Goal: Contribute content: Contribute content

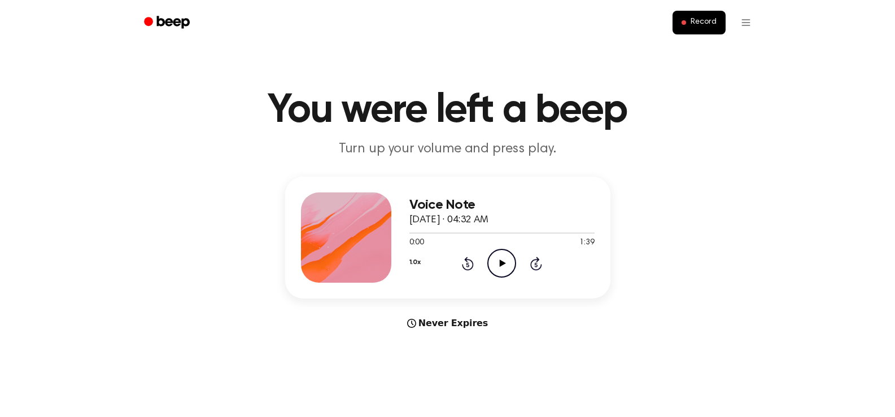
click at [498, 255] on icon "Play Audio" at bounding box center [502, 263] width 29 height 29
click at [466, 264] on icon "Rewind 5 seconds" at bounding box center [468, 263] width 12 height 15
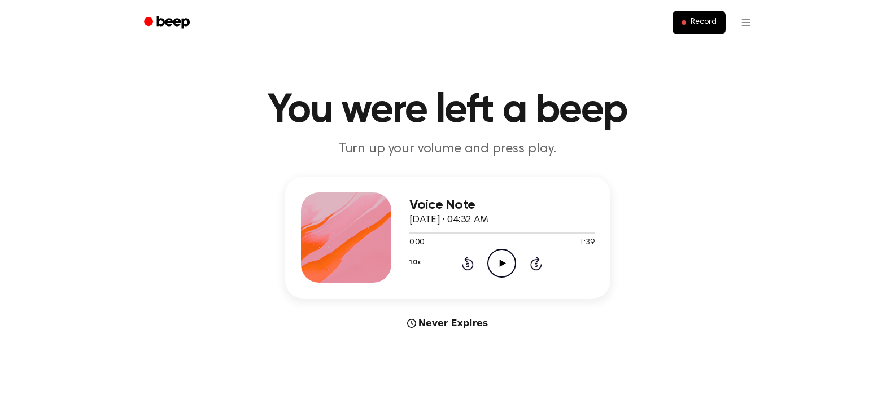
click at [498, 258] on icon "Play Audio" at bounding box center [502, 263] width 29 height 29
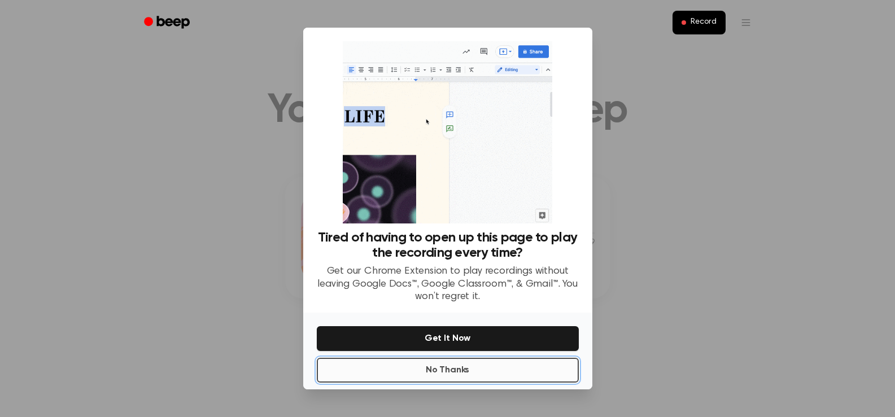
click at [462, 373] on button "No Thanks" at bounding box center [448, 370] width 262 height 25
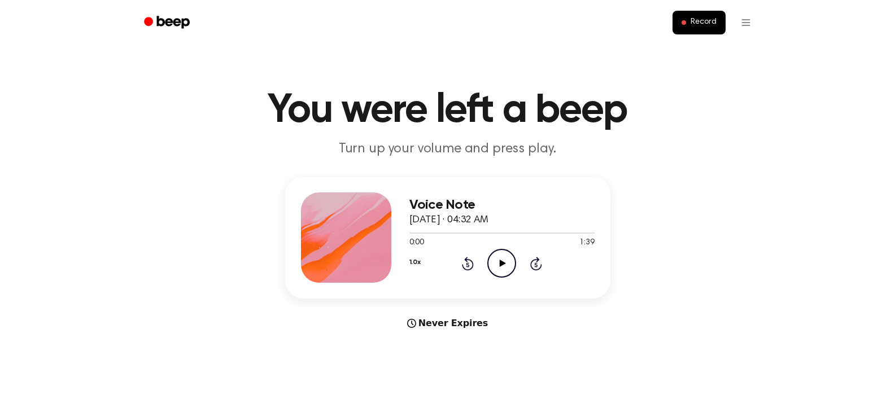
click at [462, 373] on main "You were left a beep Turn up your volume and press play. Voice Note [DATE] · 04…" at bounding box center [447, 337] width 895 height 675
click at [499, 269] on icon "Play Audio" at bounding box center [502, 263] width 29 height 29
click at [499, 269] on icon "Pause Audio" at bounding box center [502, 263] width 29 height 29
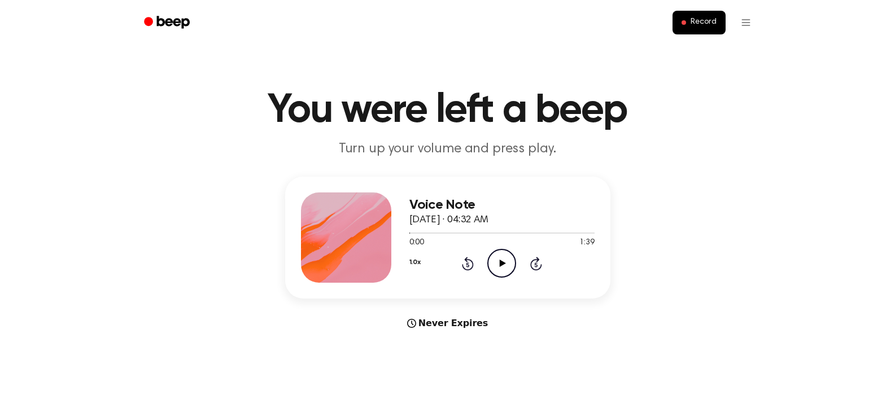
click at [499, 269] on icon "Play Audio" at bounding box center [502, 263] width 29 height 29
click at [499, 269] on icon "Pause Audio" at bounding box center [502, 263] width 29 height 29
click at [499, 269] on icon "Play Audio" at bounding box center [502, 263] width 29 height 29
click at [499, 269] on icon "Pause Audio" at bounding box center [502, 263] width 29 height 29
click at [499, 269] on icon "Play Audio" at bounding box center [502, 263] width 29 height 29
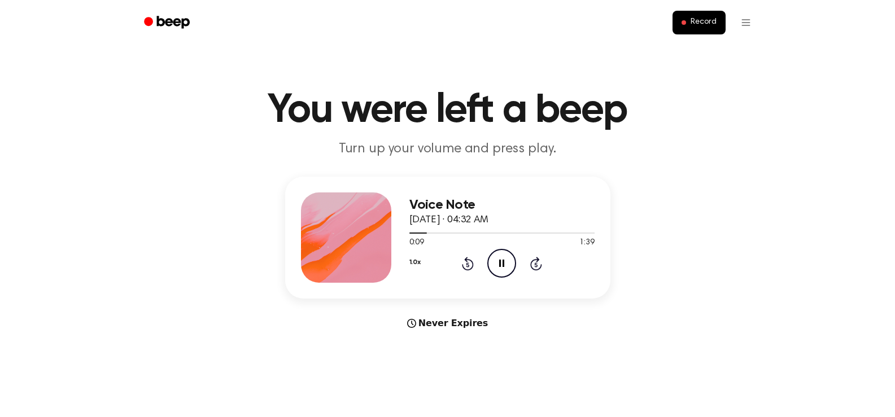
click at [499, 269] on icon "Pause Audio" at bounding box center [502, 263] width 29 height 29
click at [499, 269] on icon "Play Audio" at bounding box center [502, 263] width 29 height 29
click at [499, 269] on icon "Pause Audio" at bounding box center [502, 263] width 29 height 29
click at [499, 269] on icon "Play Audio" at bounding box center [502, 263] width 29 height 29
click at [499, 269] on icon "Pause Audio" at bounding box center [502, 263] width 29 height 29
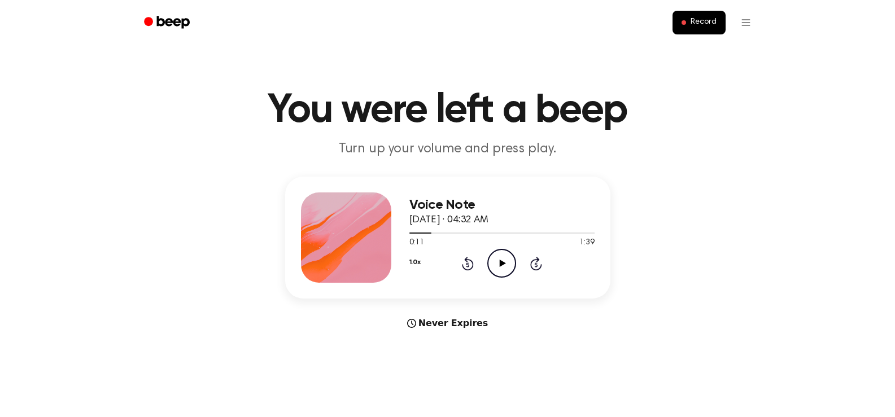
click at [499, 269] on icon "Play Audio" at bounding box center [502, 263] width 29 height 29
click at [499, 269] on icon "Pause Audio" at bounding box center [502, 263] width 29 height 29
click at [499, 269] on icon "Play Audio" at bounding box center [502, 263] width 29 height 29
click at [499, 269] on icon "Pause Audio" at bounding box center [502, 263] width 29 height 29
click at [468, 264] on icon "Rewind 5 seconds" at bounding box center [468, 263] width 12 height 15
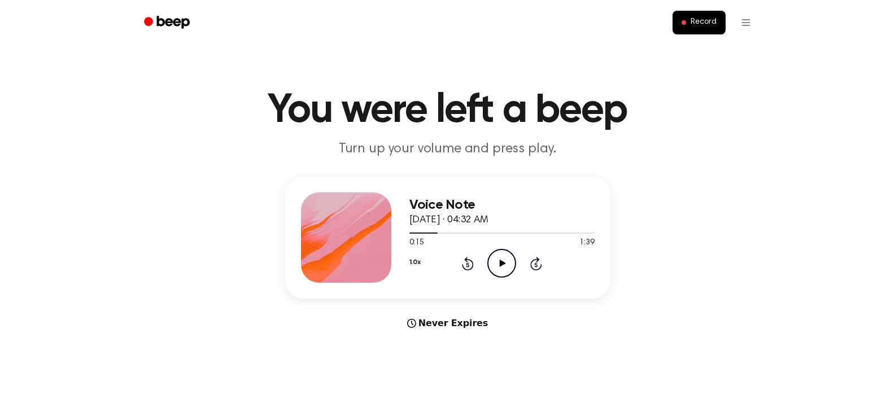
click at [494, 262] on icon "Play Audio" at bounding box center [502, 263] width 29 height 29
click at [494, 262] on icon "Pause Audio" at bounding box center [502, 263] width 29 height 29
click at [494, 262] on icon "Play Audio" at bounding box center [502, 263] width 29 height 29
click at [494, 262] on icon "Pause Audio" at bounding box center [502, 263] width 29 height 29
click at [494, 262] on icon "Play Audio" at bounding box center [502, 263] width 29 height 29
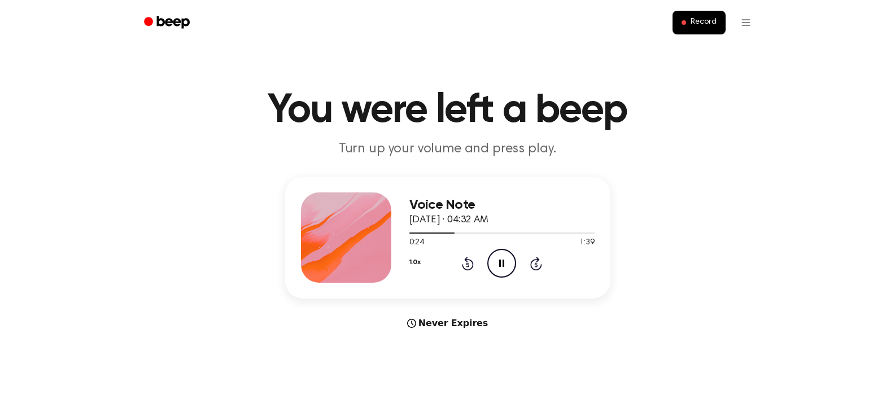
click at [494, 262] on icon "Pause Audio" at bounding box center [502, 263] width 29 height 29
click at [494, 262] on icon "Play Audio" at bounding box center [502, 263] width 29 height 29
click at [494, 262] on icon "Pause Audio" at bounding box center [502, 263] width 29 height 29
click at [494, 262] on icon "Play Audio" at bounding box center [502, 263] width 29 height 29
click at [494, 262] on icon "Pause Audio" at bounding box center [502, 263] width 29 height 29
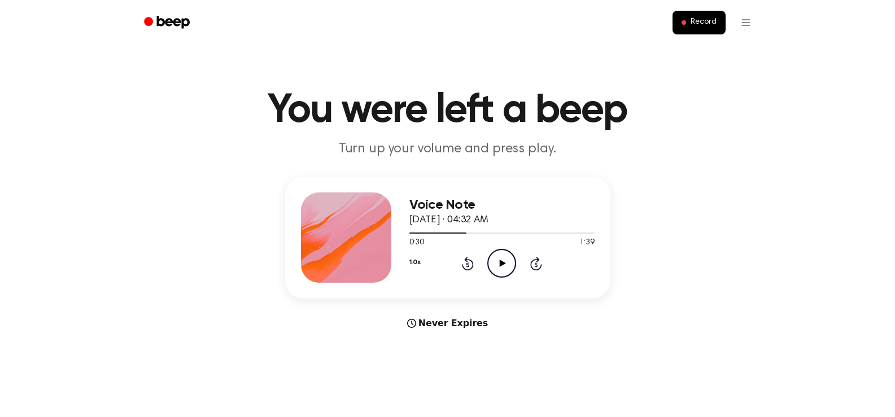
click at [494, 262] on icon "Play Audio" at bounding box center [502, 263] width 29 height 29
click at [494, 262] on icon "Pause Audio" at bounding box center [502, 263] width 29 height 29
click at [494, 262] on icon "Play Audio" at bounding box center [502, 263] width 29 height 29
click at [494, 262] on icon "Pause Audio" at bounding box center [502, 263] width 29 height 29
click at [494, 262] on icon "Play Audio" at bounding box center [502, 263] width 29 height 29
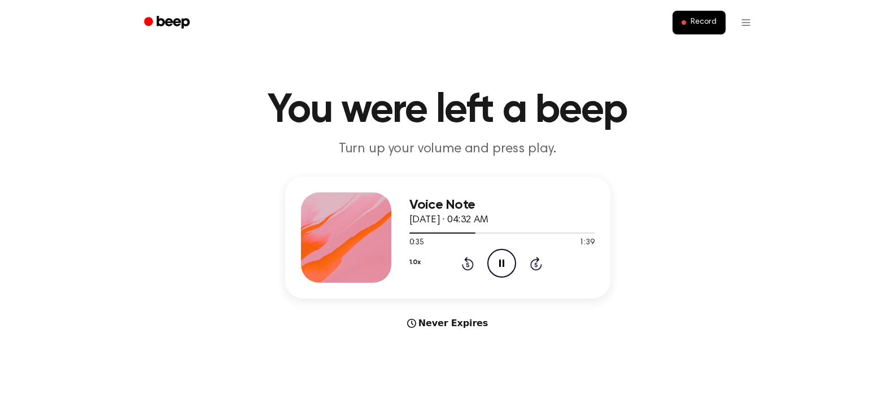
click at [494, 262] on icon "Pause Audio" at bounding box center [502, 263] width 29 height 29
click at [494, 262] on icon "Play Audio" at bounding box center [502, 263] width 29 height 29
click at [494, 262] on icon "Pause Audio" at bounding box center [502, 263] width 29 height 29
click at [494, 262] on icon "Play Audio" at bounding box center [502, 263] width 29 height 29
click at [494, 262] on icon "Pause Audio" at bounding box center [502, 263] width 29 height 29
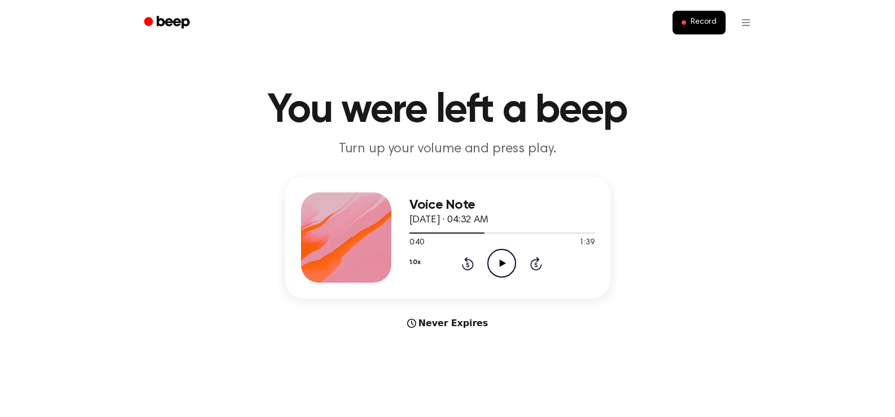
click at [494, 262] on icon "Play Audio" at bounding box center [502, 263] width 29 height 29
click at [494, 262] on icon "Pause Audio" at bounding box center [502, 263] width 29 height 29
click at [494, 262] on icon "Play Audio" at bounding box center [502, 263] width 29 height 29
click at [494, 262] on icon "Pause Audio" at bounding box center [502, 263] width 29 height 29
click at [494, 262] on icon "Play Audio" at bounding box center [502, 263] width 29 height 29
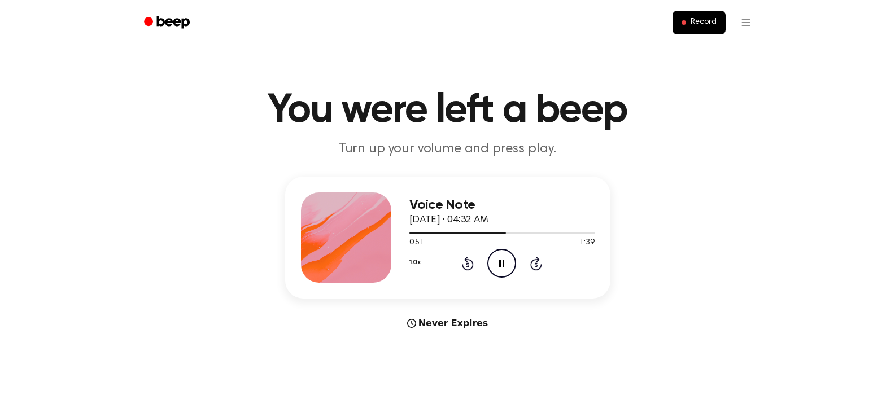
click at [494, 262] on icon "Pause Audio" at bounding box center [502, 263] width 29 height 29
click at [494, 262] on icon "Play Audio" at bounding box center [502, 263] width 29 height 29
click at [494, 262] on icon "Pause Audio" at bounding box center [502, 263] width 29 height 29
click at [494, 262] on icon "Play Audio" at bounding box center [502, 263] width 29 height 29
click at [494, 262] on icon "Pause Audio" at bounding box center [502, 263] width 29 height 29
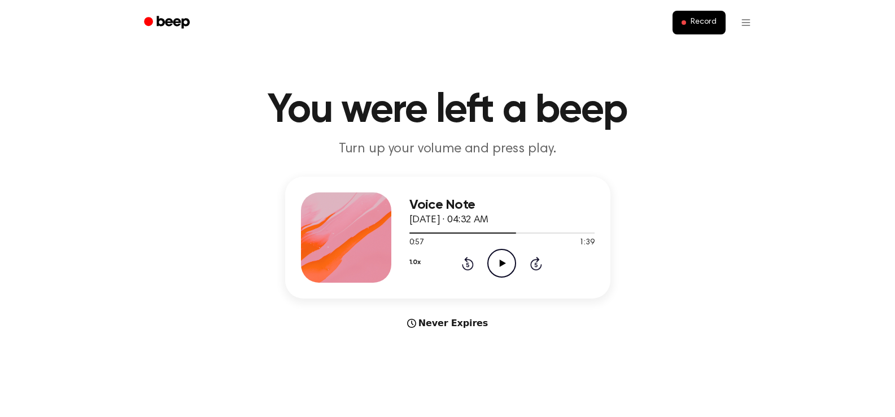
click at [494, 262] on icon "Play Audio" at bounding box center [502, 263] width 29 height 29
click at [494, 262] on icon "Pause Audio" at bounding box center [502, 263] width 29 height 29
click at [494, 262] on icon "Play Audio" at bounding box center [502, 263] width 29 height 29
click at [494, 262] on icon "Pause Audio" at bounding box center [502, 263] width 29 height 29
click at [494, 262] on icon "Play Audio" at bounding box center [502, 263] width 29 height 29
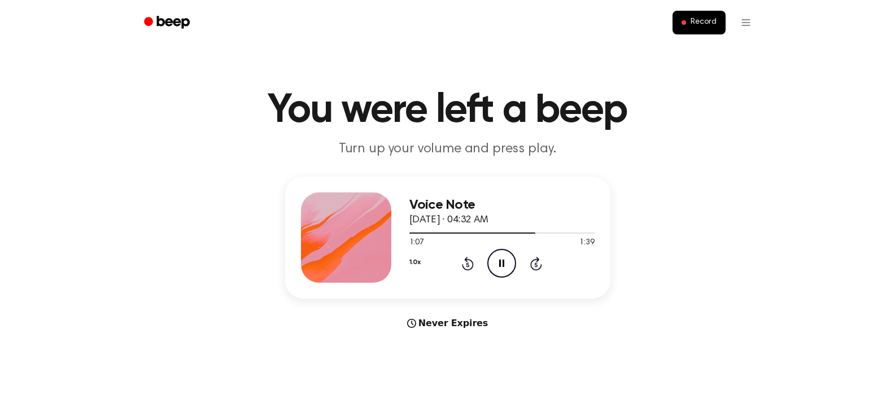
click at [494, 262] on icon "Pause Audio" at bounding box center [502, 263] width 29 height 29
click at [494, 262] on icon "Play Audio" at bounding box center [502, 263] width 29 height 29
click at [494, 262] on icon "Pause Audio" at bounding box center [502, 263] width 29 height 29
click at [494, 262] on icon "Play Audio" at bounding box center [502, 263] width 29 height 29
click at [494, 262] on icon "Pause Audio" at bounding box center [502, 263] width 29 height 29
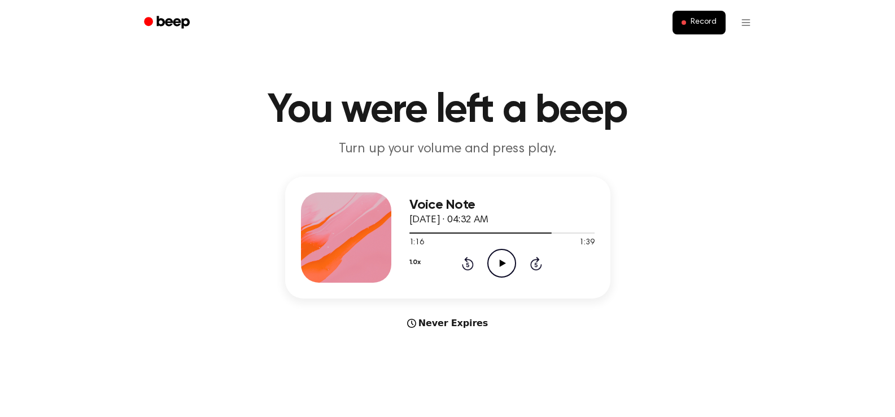
click at [494, 262] on icon "Play Audio" at bounding box center [502, 263] width 29 height 29
click at [494, 262] on icon "Pause Audio" at bounding box center [502, 263] width 29 height 29
click at [494, 262] on icon "Play Audio" at bounding box center [502, 263] width 29 height 29
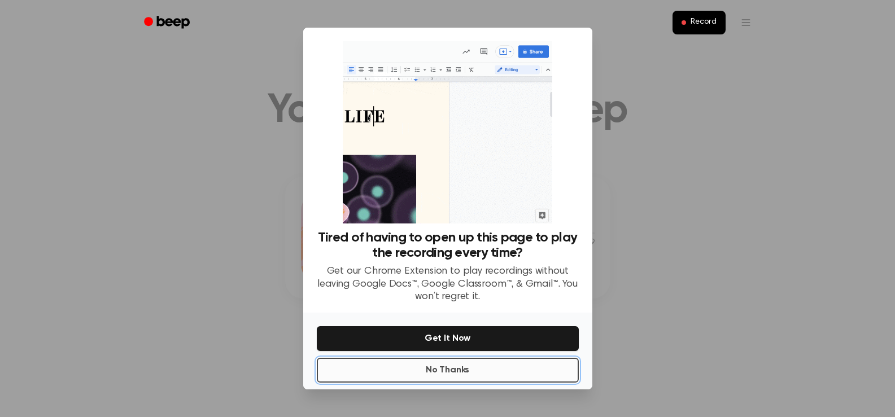
click at [463, 378] on button "No Thanks" at bounding box center [448, 370] width 262 height 25
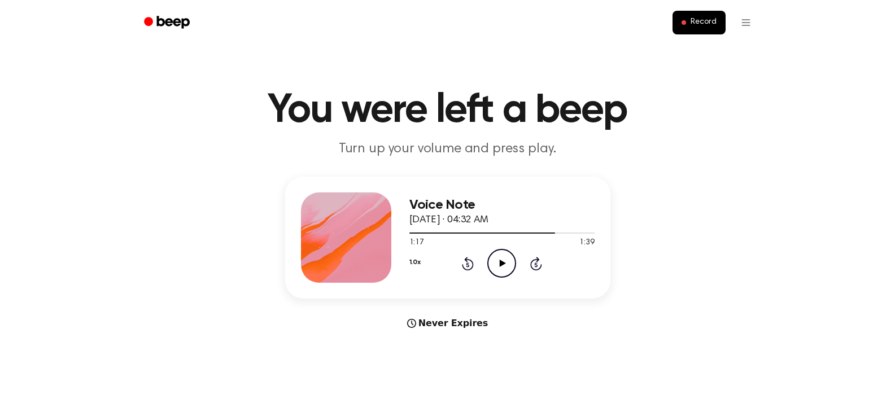
click at [506, 268] on icon "Play Audio" at bounding box center [502, 263] width 29 height 29
click at [506, 268] on icon "Pause Audio" at bounding box center [502, 263] width 29 height 29
click at [506, 268] on icon "Play Audio" at bounding box center [502, 263] width 29 height 29
click at [506, 268] on icon "Pause Audio" at bounding box center [502, 263] width 29 height 29
click at [506, 268] on icon "Play Audio" at bounding box center [502, 263] width 29 height 29
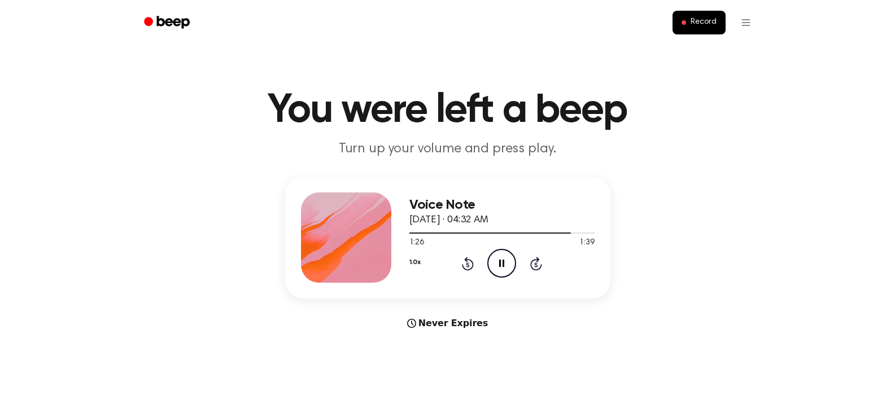
click at [506, 268] on icon "Pause Audio" at bounding box center [502, 263] width 29 height 29
click at [506, 268] on icon "Play Audio" at bounding box center [502, 263] width 29 height 29
click at [506, 268] on icon "Pause Audio" at bounding box center [502, 263] width 29 height 29
click at [506, 268] on icon "Play Audio" at bounding box center [502, 263] width 29 height 29
click at [506, 268] on icon "Pause Audio" at bounding box center [502, 263] width 29 height 29
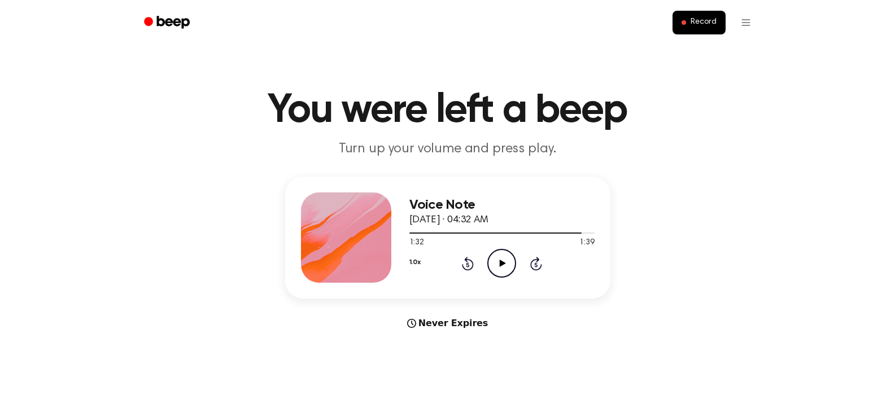
click at [506, 268] on icon "Play Audio" at bounding box center [502, 263] width 29 height 29
click at [506, 268] on icon "Pause Audio" at bounding box center [502, 263] width 29 height 29
click at [470, 264] on icon "Rewind 5 seconds" at bounding box center [468, 263] width 12 height 15
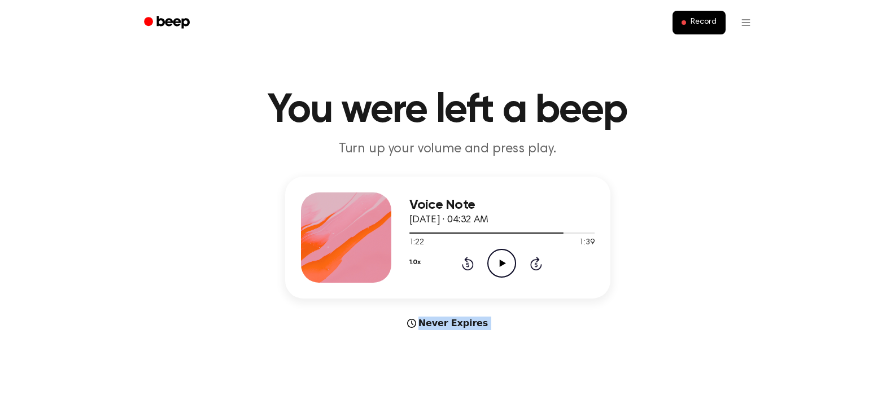
click at [470, 264] on icon "Rewind 5 seconds" at bounding box center [468, 263] width 12 height 15
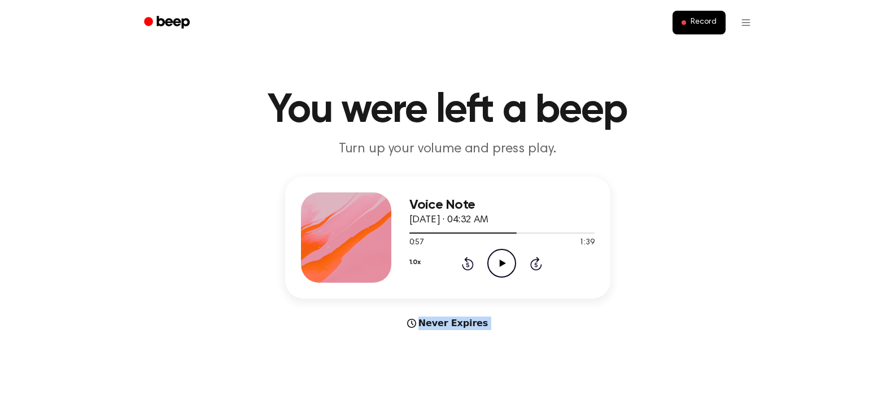
click at [470, 264] on icon "Rewind 5 seconds" at bounding box center [468, 263] width 12 height 15
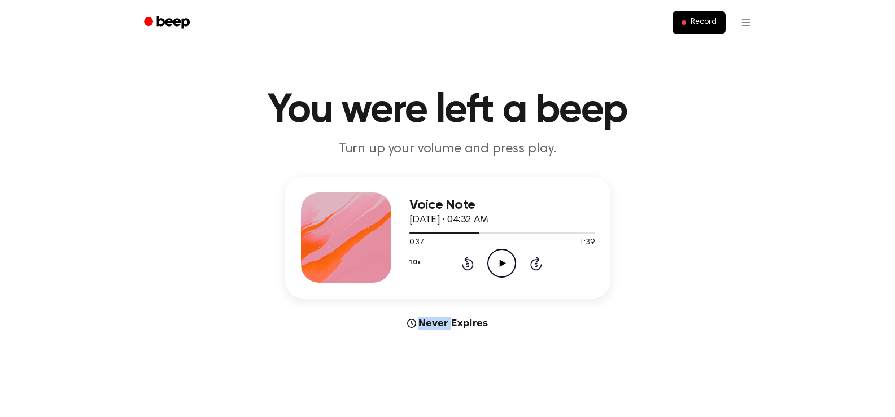
click at [470, 264] on icon "Rewind 5 seconds" at bounding box center [468, 263] width 12 height 15
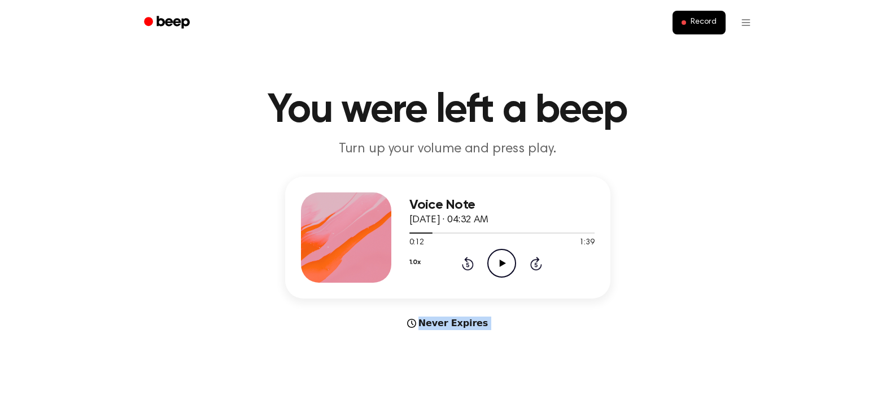
click at [470, 264] on icon "Rewind 5 seconds" at bounding box center [468, 263] width 12 height 15
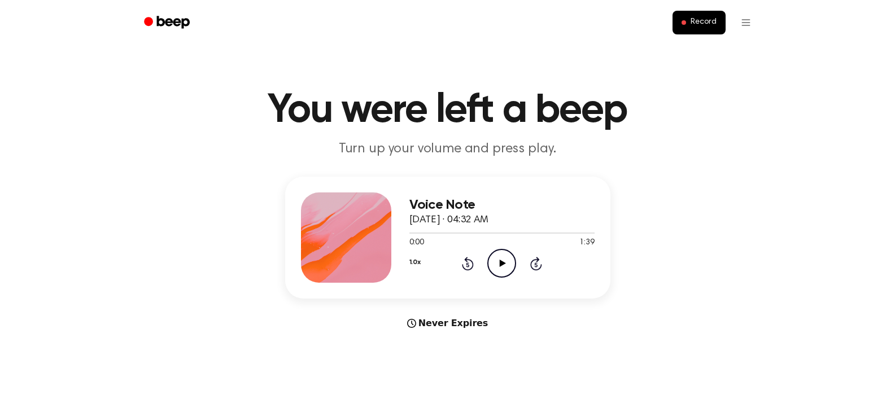
click at [494, 266] on icon "Play Audio" at bounding box center [502, 263] width 29 height 29
click at [494, 266] on icon "Pause Audio" at bounding box center [502, 263] width 29 height 29
click at [494, 266] on icon "Play Audio" at bounding box center [502, 263] width 29 height 29
click at [494, 266] on icon "Pause Audio" at bounding box center [502, 263] width 29 height 29
click at [494, 266] on icon "Play Audio" at bounding box center [502, 263] width 29 height 29
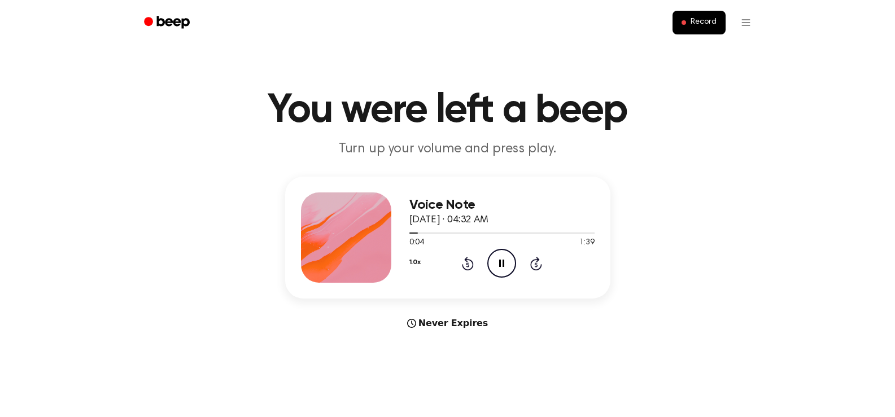
click at [494, 266] on icon "Pause Audio" at bounding box center [502, 263] width 29 height 29
click at [494, 266] on icon "Play Audio" at bounding box center [502, 263] width 29 height 29
click at [494, 266] on icon "Pause Audio" at bounding box center [502, 263] width 29 height 29
click at [494, 266] on icon "Play Audio" at bounding box center [502, 263] width 29 height 29
click at [494, 266] on icon "Pause Audio" at bounding box center [502, 263] width 29 height 29
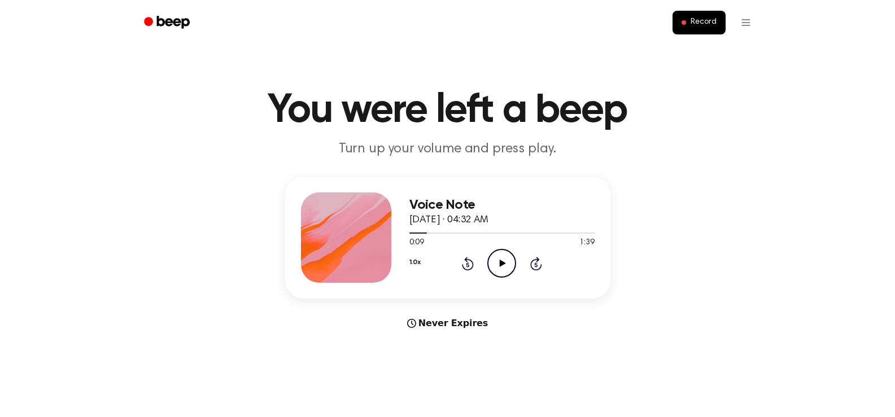
click at [494, 266] on icon "Play Audio" at bounding box center [502, 263] width 29 height 29
click at [494, 266] on icon "Pause Audio" at bounding box center [502, 263] width 29 height 29
click at [494, 266] on icon "Play Audio" at bounding box center [502, 263] width 29 height 29
click at [494, 266] on icon "Pause Audio" at bounding box center [502, 263] width 29 height 29
click at [494, 266] on icon "Play Audio" at bounding box center [502, 263] width 29 height 29
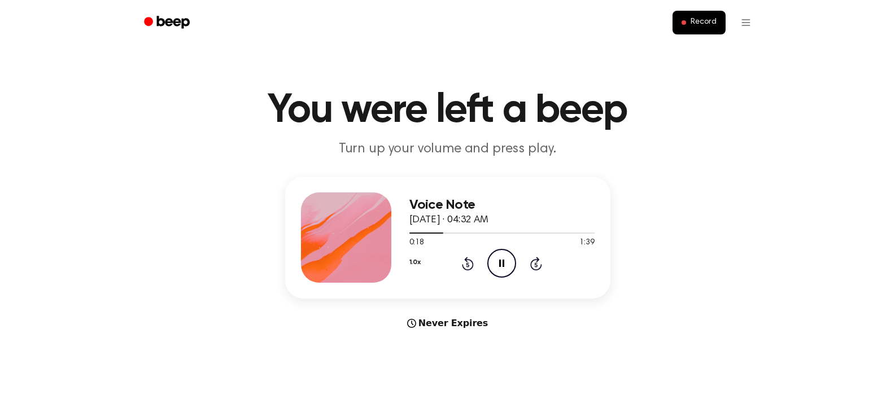
click at [494, 266] on icon "Pause Audio" at bounding box center [502, 263] width 29 height 29
click at [494, 266] on icon "Play Audio" at bounding box center [502, 263] width 29 height 29
click at [494, 266] on icon "Pause Audio" at bounding box center [502, 263] width 29 height 29
click at [494, 266] on icon "Play Audio" at bounding box center [502, 263] width 29 height 29
click at [494, 266] on icon "Pause Audio" at bounding box center [502, 263] width 29 height 29
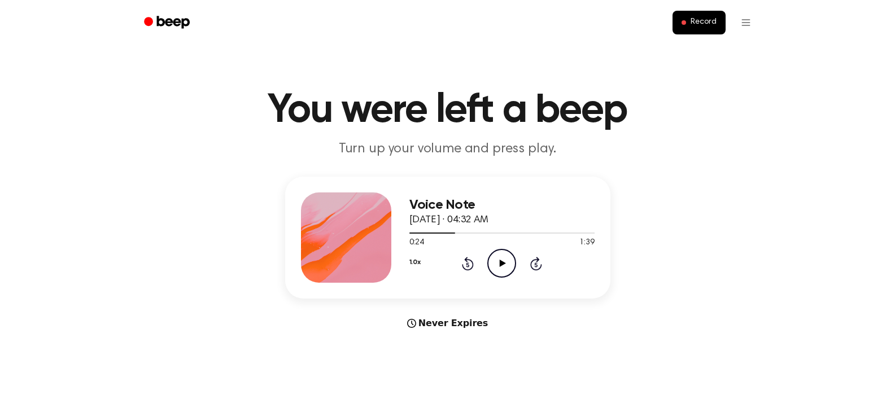
click at [494, 266] on icon "Play Audio" at bounding box center [502, 263] width 29 height 29
click at [494, 266] on icon "Pause Audio" at bounding box center [502, 263] width 29 height 29
click at [494, 266] on icon "Play Audio" at bounding box center [502, 263] width 29 height 29
click at [494, 266] on icon "Pause Audio" at bounding box center [502, 263] width 29 height 29
click at [494, 266] on icon "Play Audio" at bounding box center [502, 263] width 29 height 29
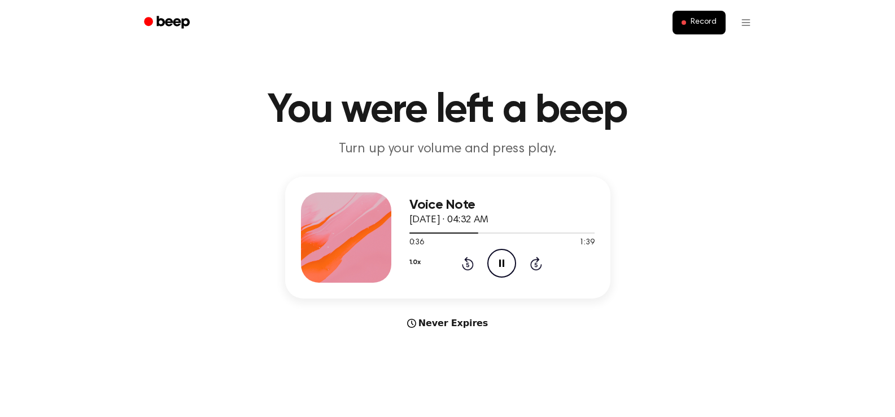
click at [494, 266] on icon "Pause Audio" at bounding box center [502, 263] width 29 height 29
click at [494, 266] on icon "Play Audio" at bounding box center [502, 263] width 29 height 29
click at [494, 266] on icon "Pause Audio" at bounding box center [502, 263] width 29 height 29
click at [494, 266] on icon "Play Audio" at bounding box center [502, 263] width 29 height 29
click at [494, 266] on icon "Pause Audio" at bounding box center [502, 263] width 29 height 29
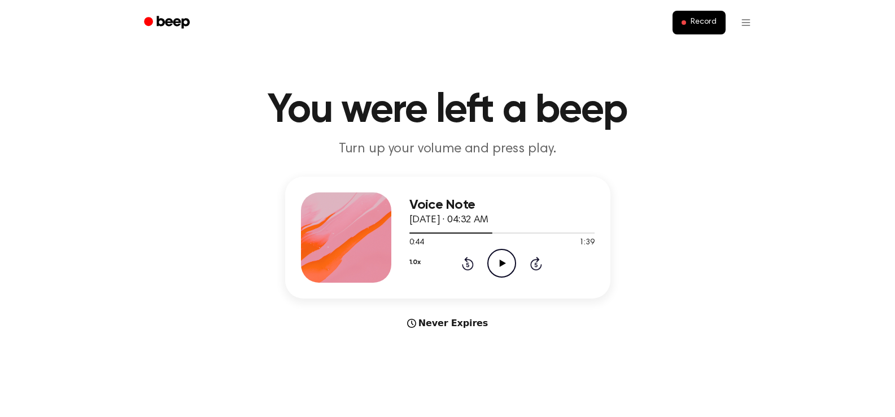
click at [494, 266] on icon "Play Audio" at bounding box center [502, 263] width 29 height 29
click at [494, 266] on icon "Pause Audio" at bounding box center [502, 263] width 29 height 29
click at [494, 266] on icon "Play Audio" at bounding box center [502, 263] width 29 height 29
click at [494, 266] on icon "Pause Audio" at bounding box center [502, 263] width 29 height 29
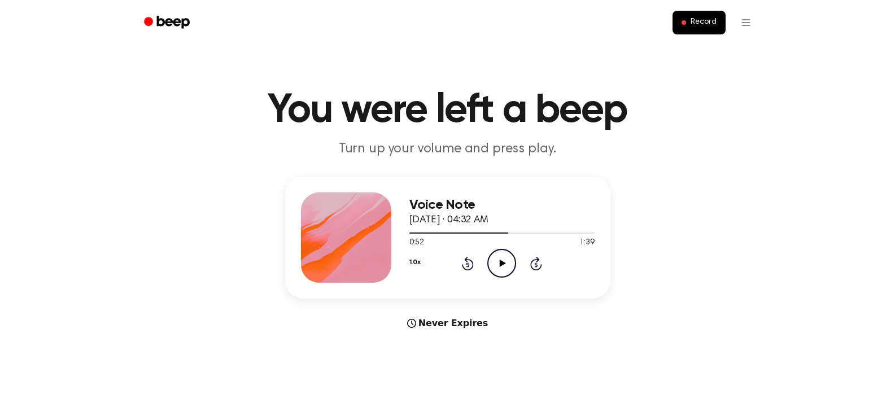
click at [494, 266] on icon "Play Audio" at bounding box center [502, 263] width 29 height 29
click at [494, 266] on icon "Pause Audio" at bounding box center [502, 263] width 29 height 29
click at [494, 266] on icon "Play Audio" at bounding box center [502, 263] width 29 height 29
click at [494, 266] on icon "Pause Audio" at bounding box center [502, 263] width 29 height 29
click at [494, 266] on icon "Play Audio" at bounding box center [502, 263] width 29 height 29
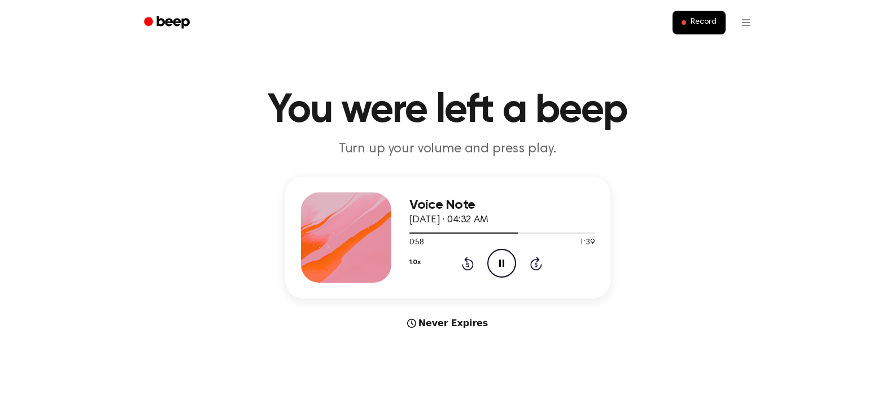
click at [494, 266] on icon "Pause Audio" at bounding box center [502, 263] width 29 height 29
click at [494, 266] on icon "Play Audio" at bounding box center [502, 263] width 29 height 29
click at [494, 266] on icon "Pause Audio" at bounding box center [502, 263] width 29 height 29
click at [494, 266] on icon "Play Audio" at bounding box center [502, 263] width 29 height 29
click at [494, 266] on icon "Pause Audio" at bounding box center [502, 263] width 29 height 29
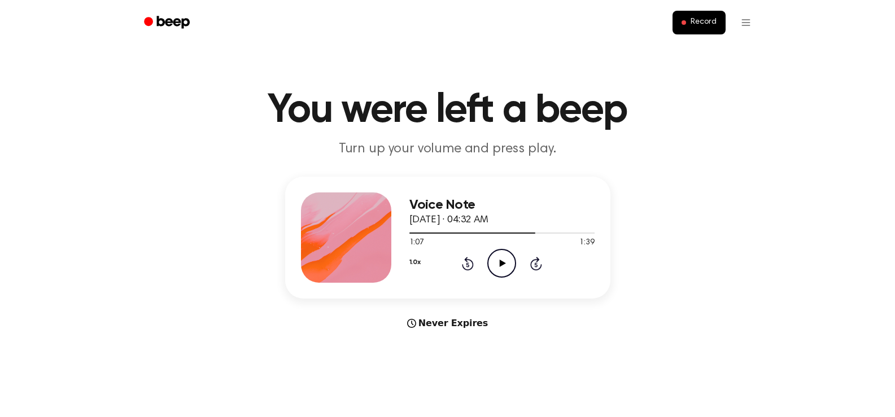
click at [494, 266] on icon "Play Audio" at bounding box center [502, 263] width 29 height 29
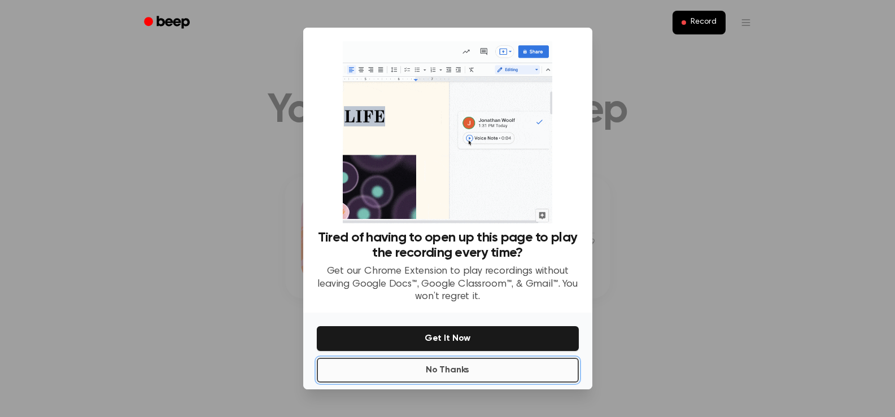
click at [459, 376] on button "No Thanks" at bounding box center [448, 370] width 262 height 25
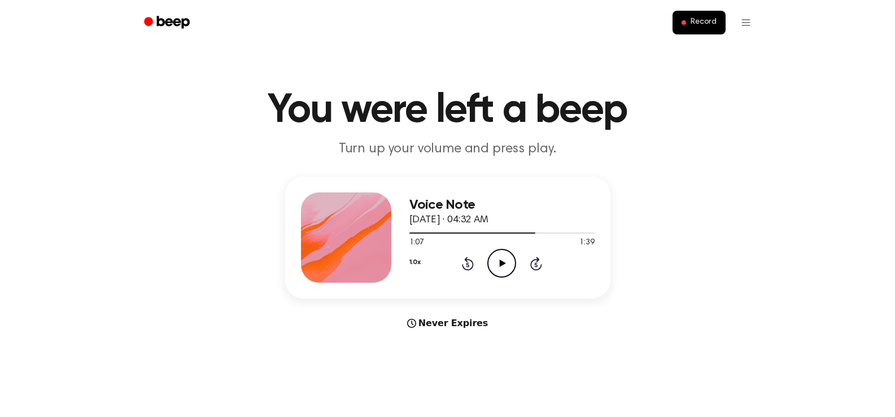
click at [502, 254] on icon "Play Audio" at bounding box center [502, 263] width 29 height 29
click at [502, 254] on icon "Pause Audio" at bounding box center [502, 263] width 29 height 29
click at [502, 254] on icon "Play Audio" at bounding box center [502, 263] width 29 height 29
click at [502, 254] on icon "Pause Audio" at bounding box center [502, 263] width 29 height 29
click at [502, 254] on icon "Play Audio" at bounding box center [502, 263] width 29 height 29
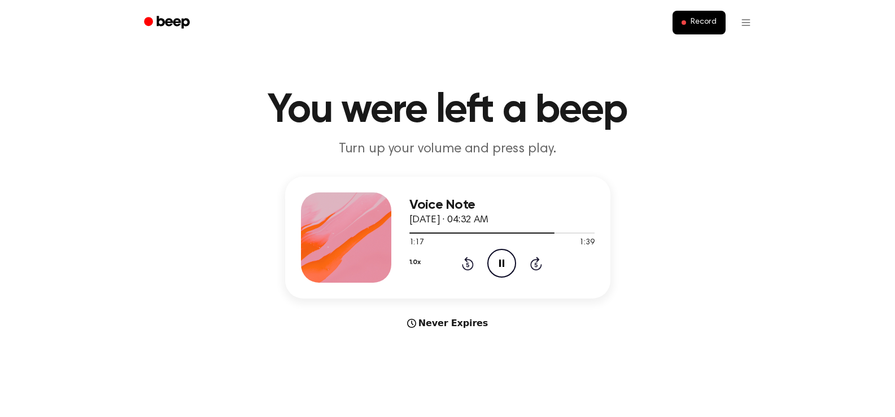
click at [502, 254] on icon "Pause Audio" at bounding box center [502, 263] width 29 height 29
click at [502, 254] on icon "Play Audio" at bounding box center [502, 263] width 29 height 29
click at [502, 254] on icon "Pause Audio" at bounding box center [502, 263] width 29 height 29
click at [502, 254] on icon "Play Audio" at bounding box center [502, 263] width 29 height 29
click at [502, 254] on icon "Pause Audio" at bounding box center [502, 263] width 29 height 29
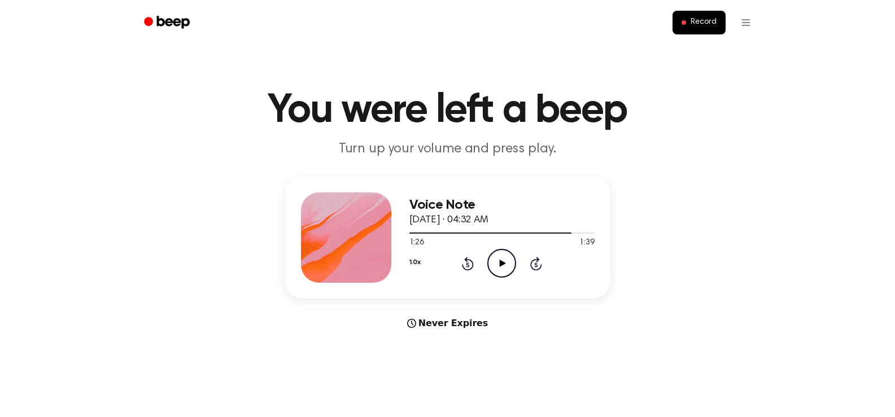
click at [502, 254] on icon "Play Audio" at bounding box center [502, 263] width 29 height 29
click at [502, 254] on icon "Pause Audio" at bounding box center [502, 263] width 29 height 29
click at [502, 254] on icon "Play Audio" at bounding box center [502, 263] width 29 height 29
click at [502, 254] on icon "Pause Audio" at bounding box center [502, 263] width 29 height 29
click at [701, 29] on button "Record" at bounding box center [699, 23] width 53 height 24
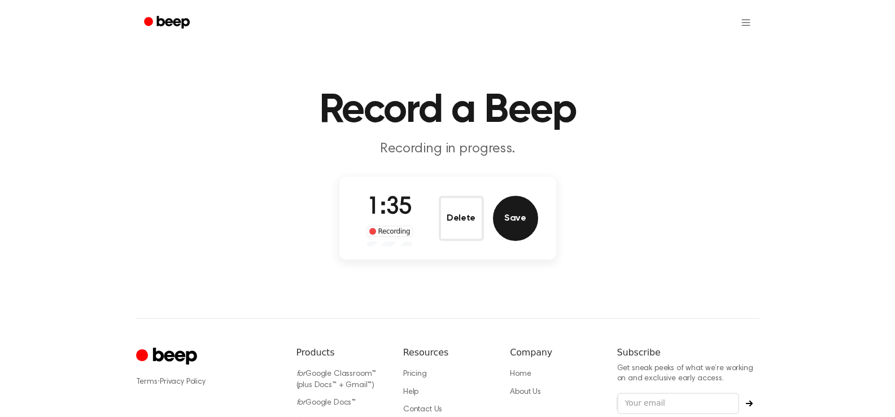
click at [528, 208] on button "Save" at bounding box center [515, 218] width 45 height 45
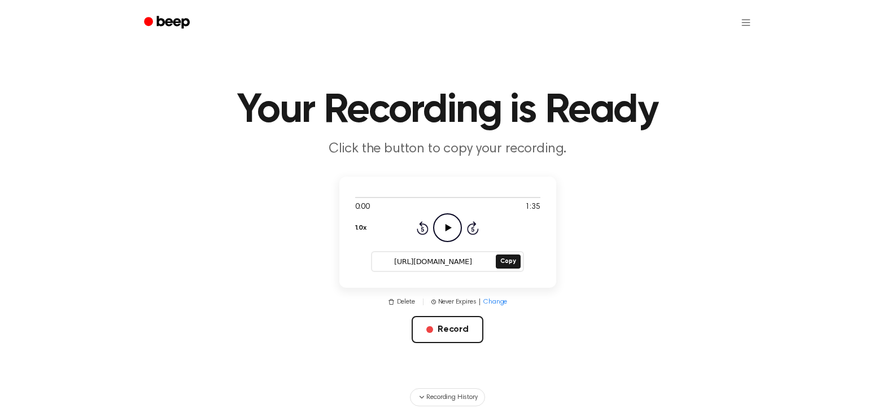
click at [450, 225] on icon "Play Audio" at bounding box center [447, 228] width 29 height 29
click at [450, 225] on icon at bounding box center [447, 227] width 5 height 7
click at [450, 323] on button "Record" at bounding box center [448, 329] width 72 height 27
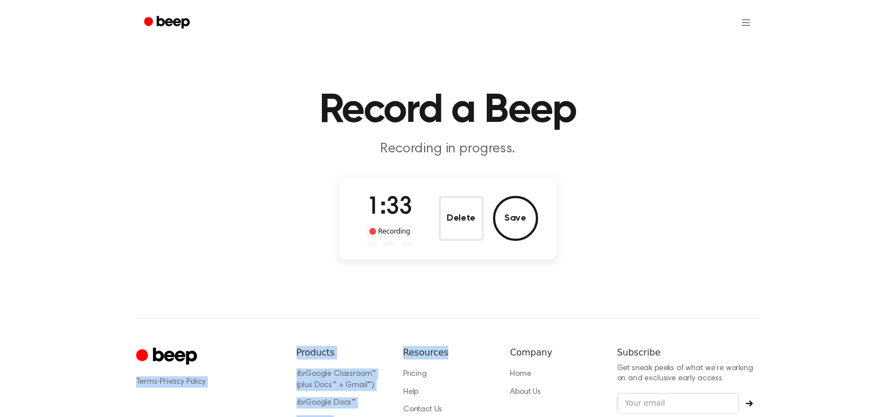
drag, startPoint x: 451, startPoint y: 323, endPoint x: 541, endPoint y: 227, distance: 131.1
click at [541, 227] on div "Record a Beep Recording in progress. 1:33 Recording Delete Save ⚠️ We are exper…" at bounding box center [447, 266] width 895 height 533
click at [523, 209] on button "Save" at bounding box center [515, 218] width 45 height 45
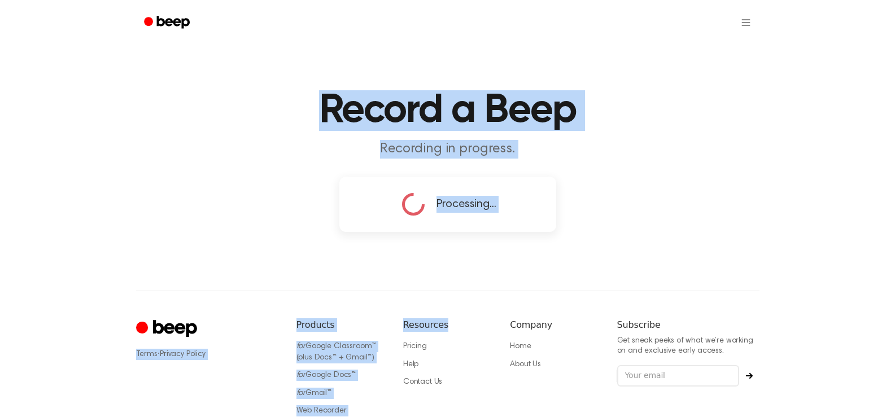
copy div "⚠️ We are experiencing issues with our server. We are investigating and fixing …"
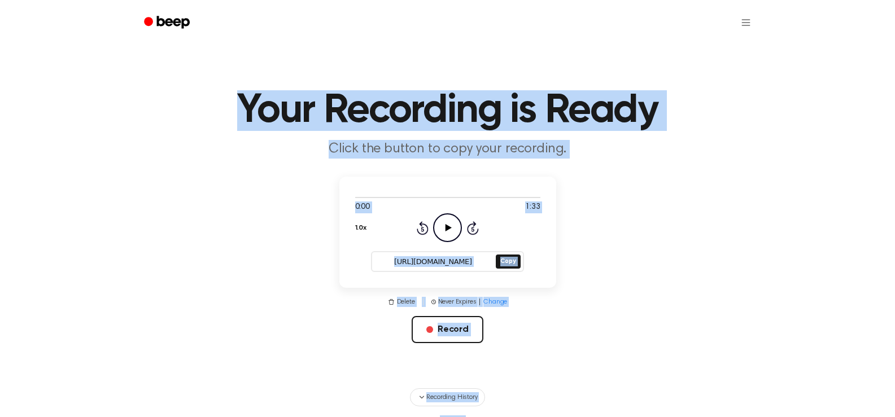
click at [450, 225] on icon "Play Audio" at bounding box center [447, 228] width 29 height 29
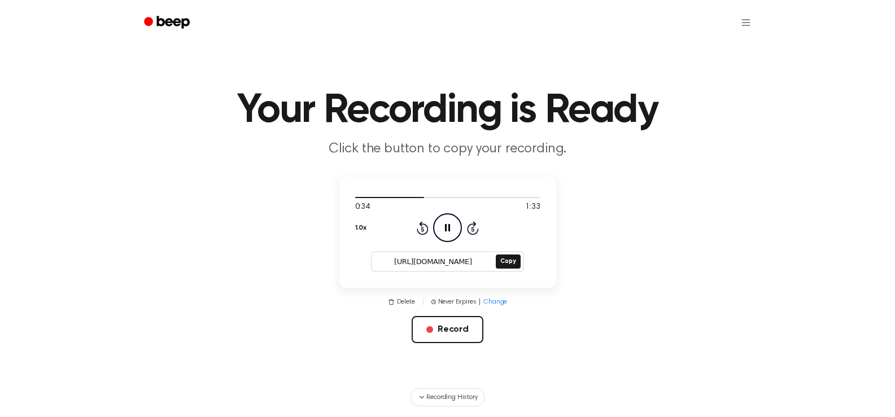
click at [446, 232] on icon "Pause Audio" at bounding box center [447, 228] width 29 height 29
